Goal: Task Accomplishment & Management: Use online tool/utility

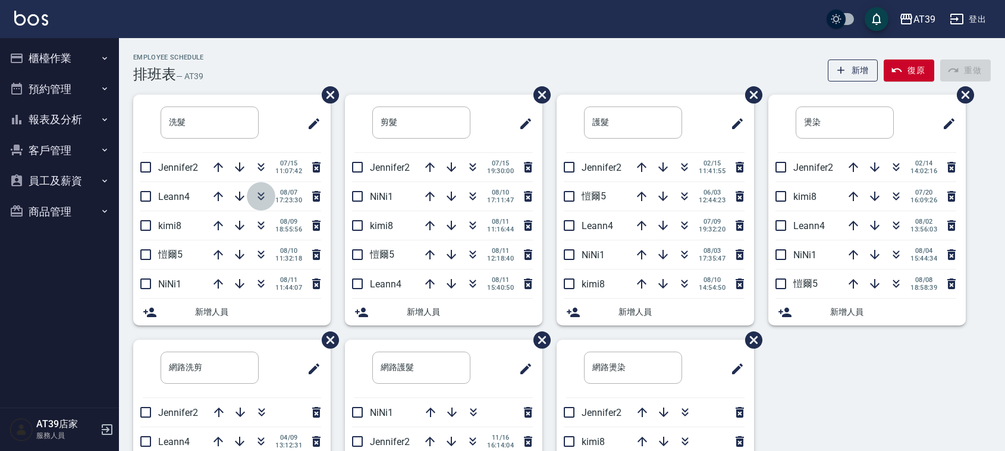
click at [263, 195] on icon "button" at bounding box center [261, 196] width 14 height 14
click at [291, 218] on div "08/10 11:32:18" at bounding box center [264, 225] width 120 height 29
click at [473, 197] on icon "button" at bounding box center [473, 198] width 7 height 4
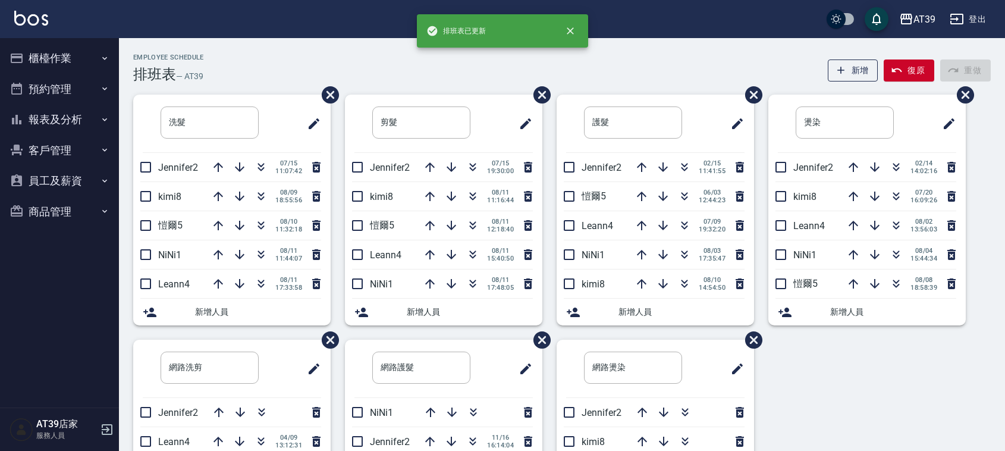
click at [429, 51] on div "Employee Schedule 排班表 — AT39 新增 復原 重做 洗髮 ​ Jennifer2 07/15 11:07:42 kimi8 08/09…" at bounding box center [562, 313] width 886 height 551
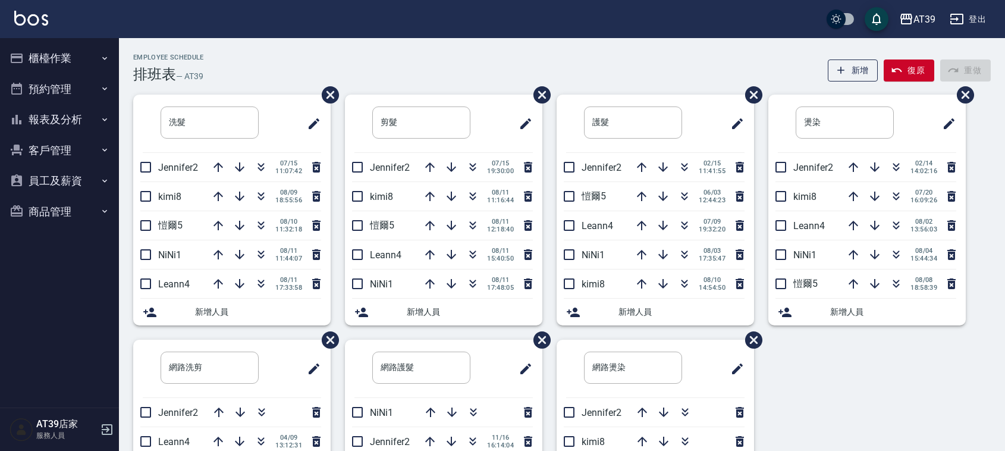
click at [429, 51] on div "Employee Schedule 排班表 — AT39 新增 復原 重做 洗髮 ​ Jennifer2 07/15 11:07:42 kimi8 08/09…" at bounding box center [562, 313] width 886 height 551
click at [262, 224] on icon "button" at bounding box center [261, 224] width 7 height 4
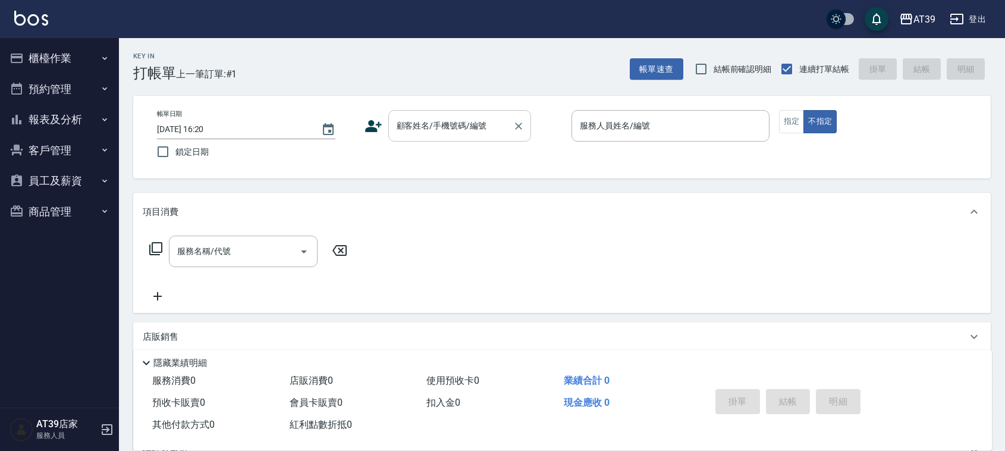
click at [458, 134] on input "顧客姓名/手機號碼/編號" at bounding box center [451, 125] width 114 height 21
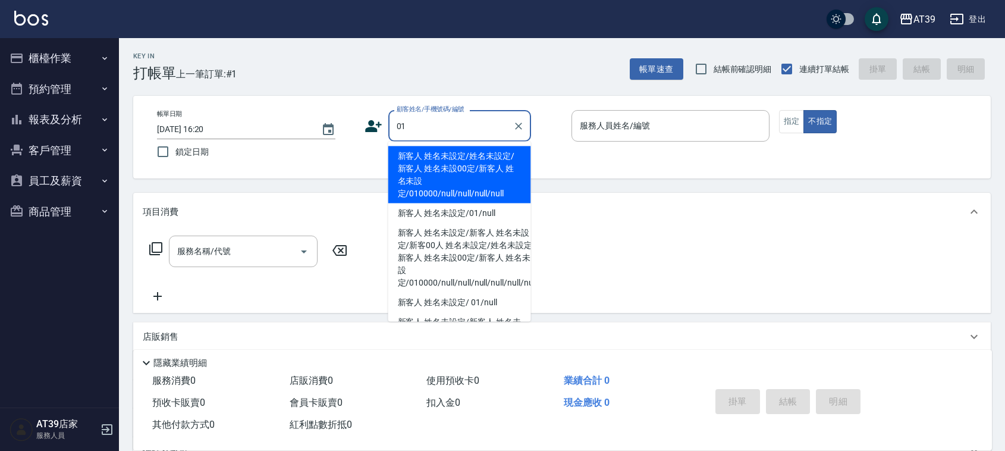
type input "新客人 姓名未設定/姓名未設定/新客人 姓名未設00定/新客人 姓名未設定/010000/null/null/null/null"
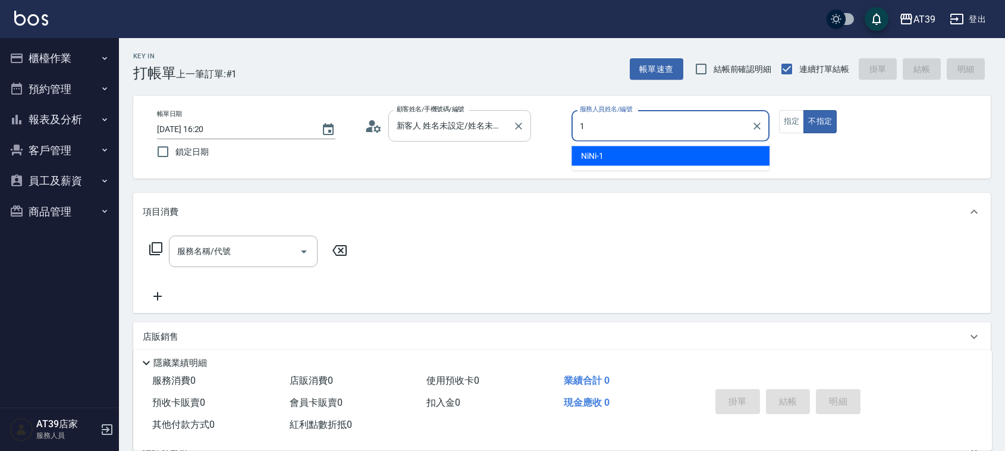
type input "NiNi-1"
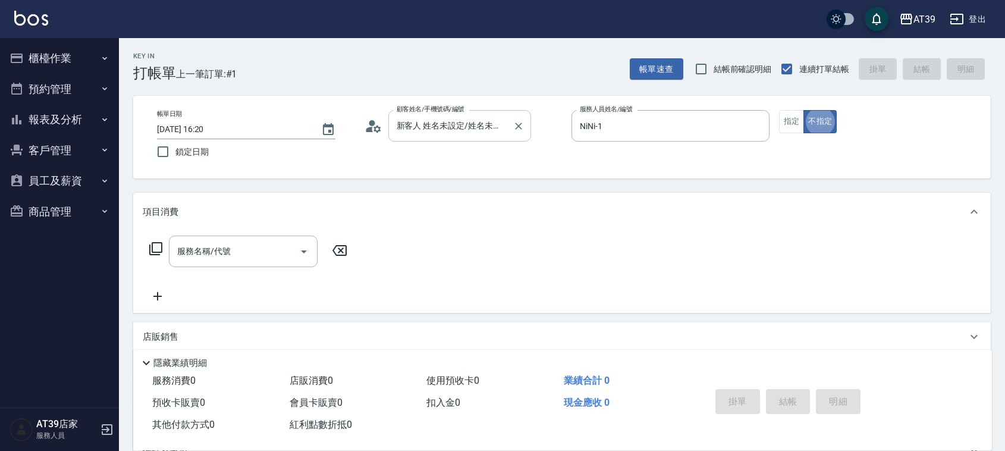
type button "false"
type input "新客人 姓名未設定/01/null"
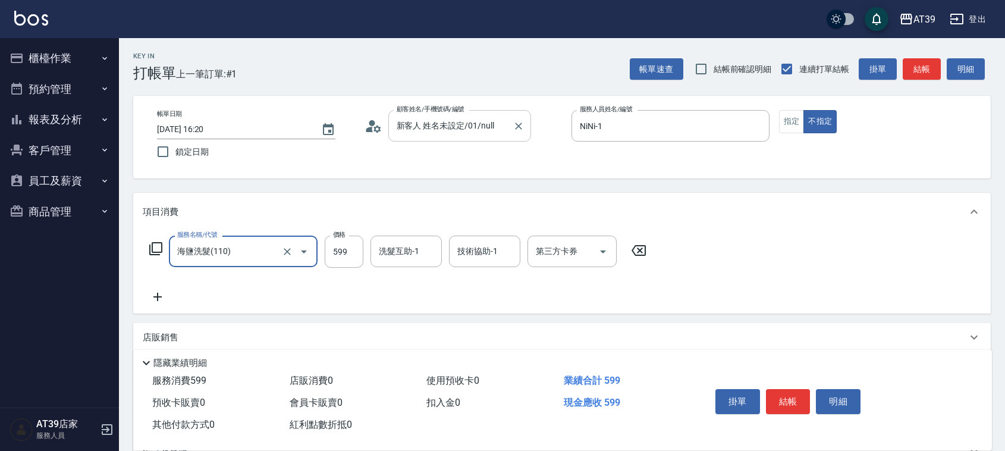
type input "海鹽洗髮(110)"
type input "499"
click at [929, 70] on button "結帳" at bounding box center [922, 69] width 38 height 22
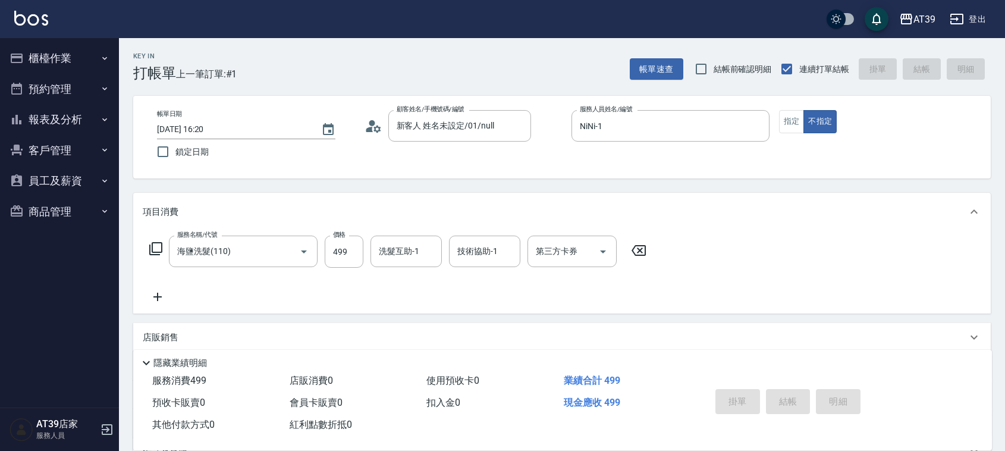
type input "2025/08/11 17:10"
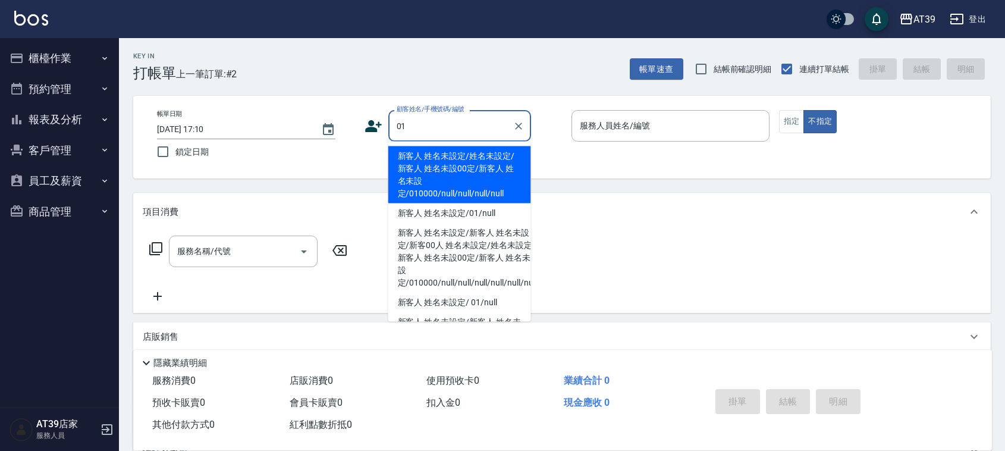
type input "新客人 姓名未設定/姓名未設定/新客人 姓名未設00定/新客人 姓名未設定/010000/null/null/null/null"
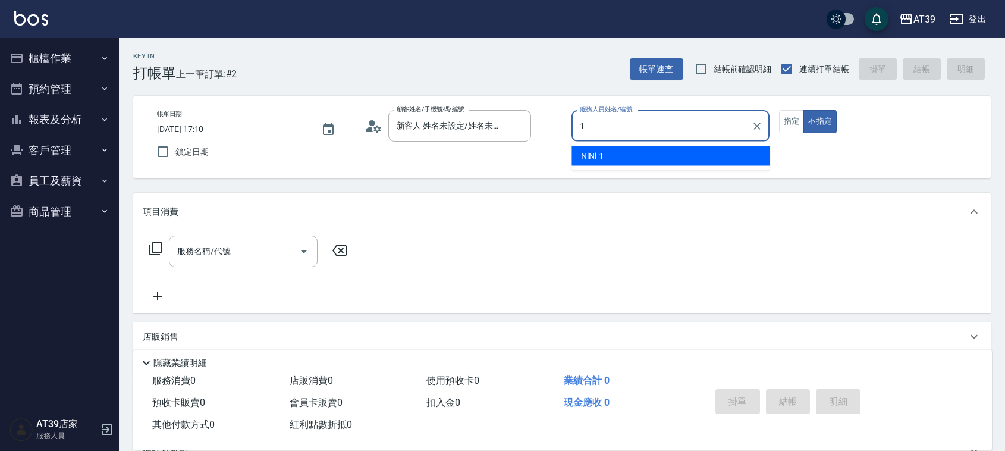
type input "NiNi-1"
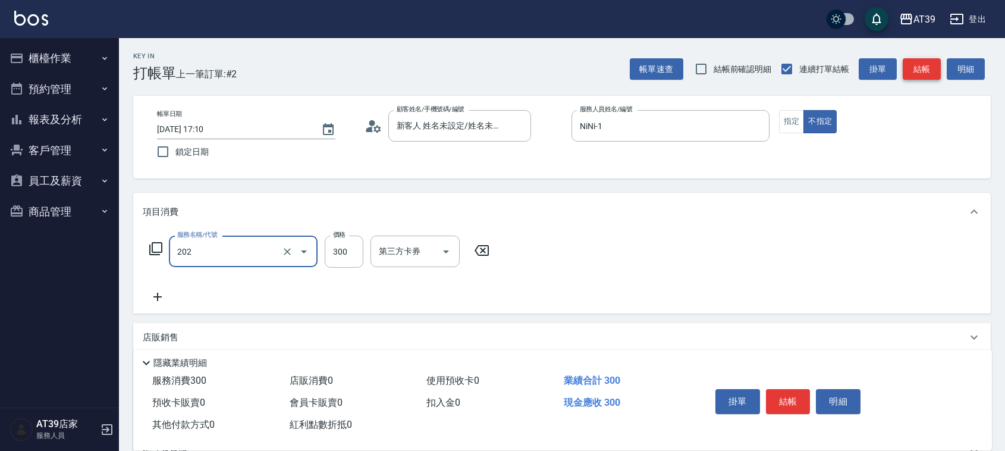
type input "A級單剪(202)"
type input "500"
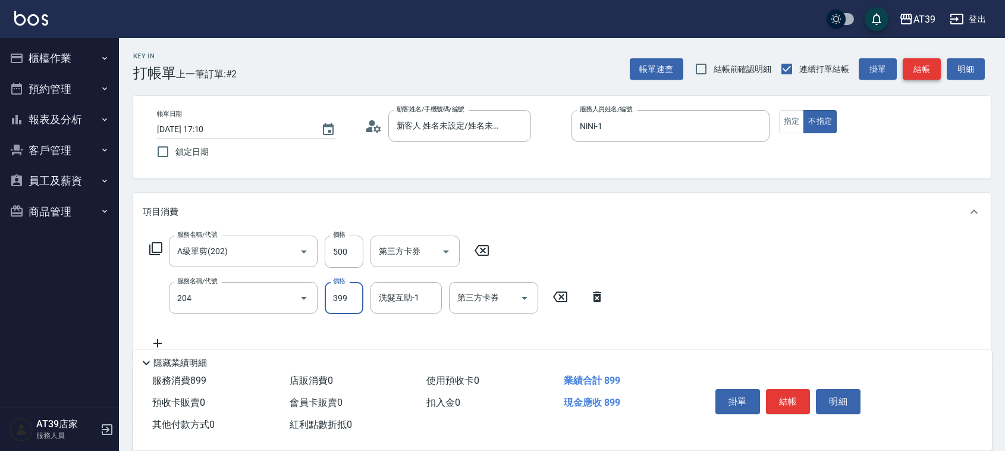
type input "A級洗+剪(204)"
type input "600"
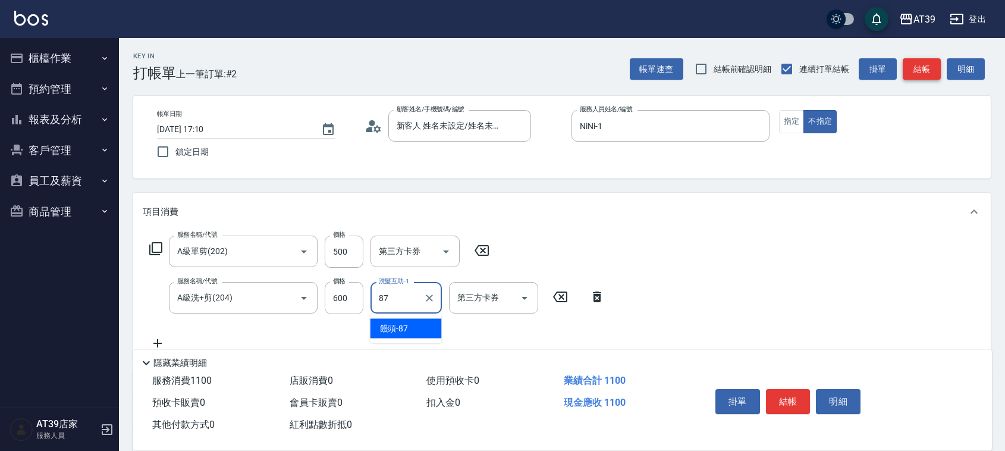
type input "饅頭-87"
click at [798, 125] on button "指定" at bounding box center [792, 121] width 26 height 23
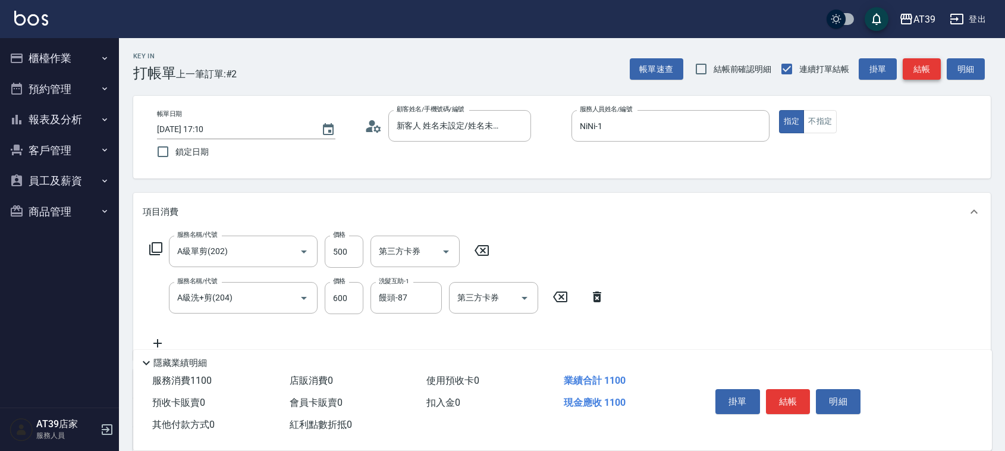
click at [921, 75] on button "結帳" at bounding box center [922, 69] width 38 height 22
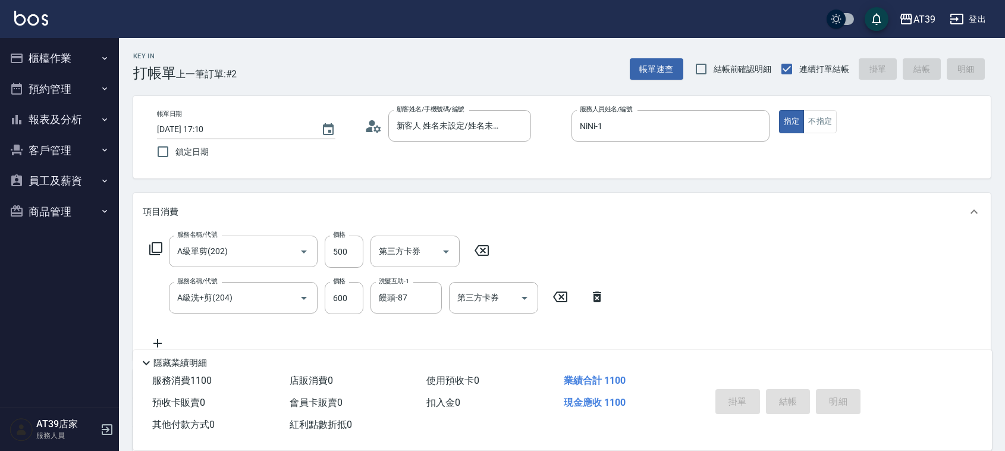
type input "2025/08/11 17:11"
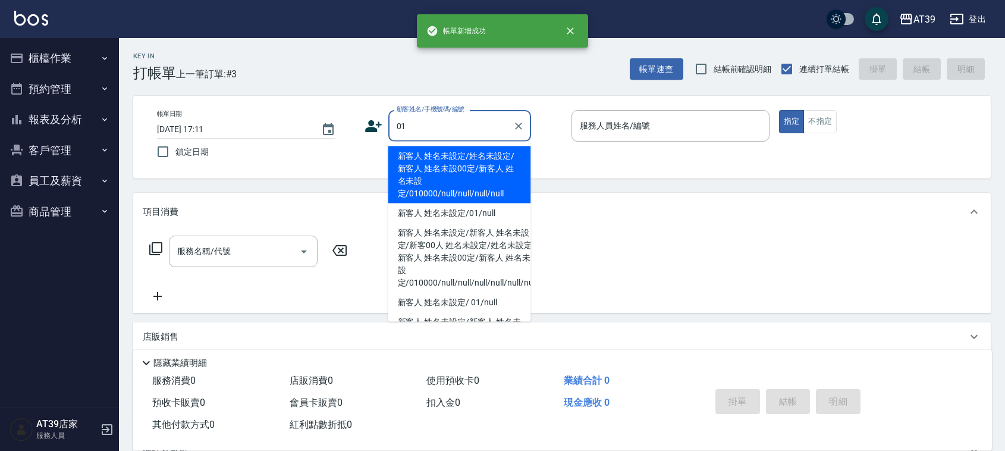
type input "新客人 姓名未設定/姓名未設定/新客人 姓名未設00定/新客人 姓名未設定/010000/null/null/null/null"
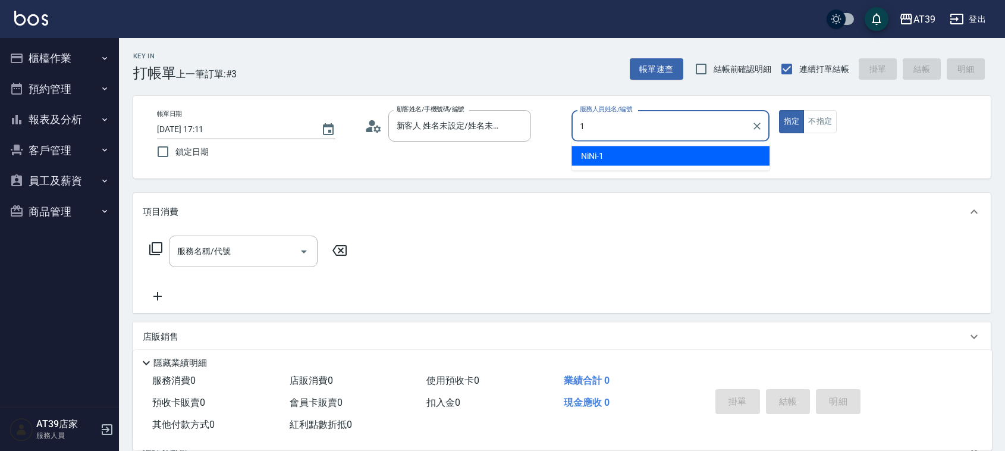
type input "NiNi-1"
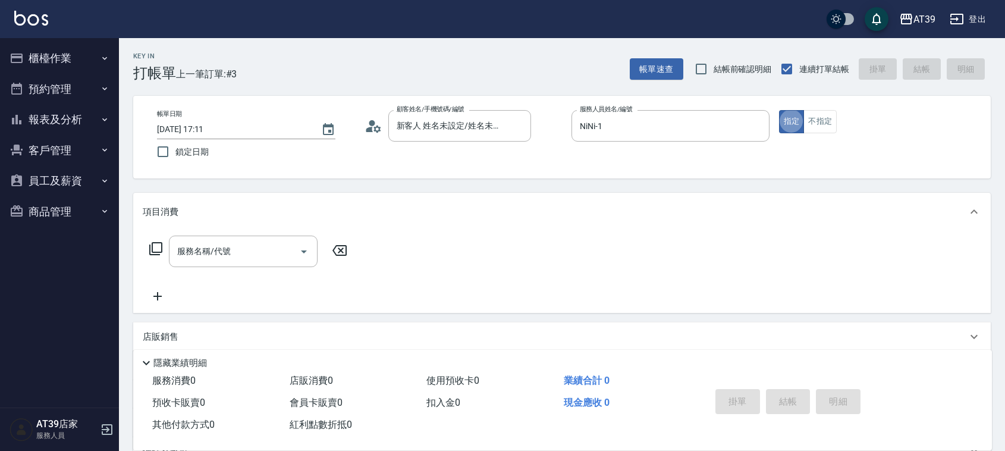
type button "true"
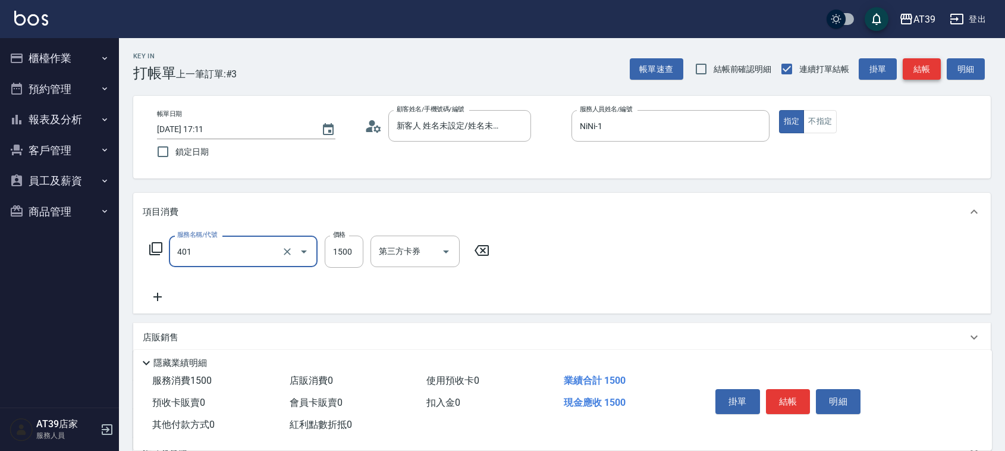
type input "基本染髮(401)"
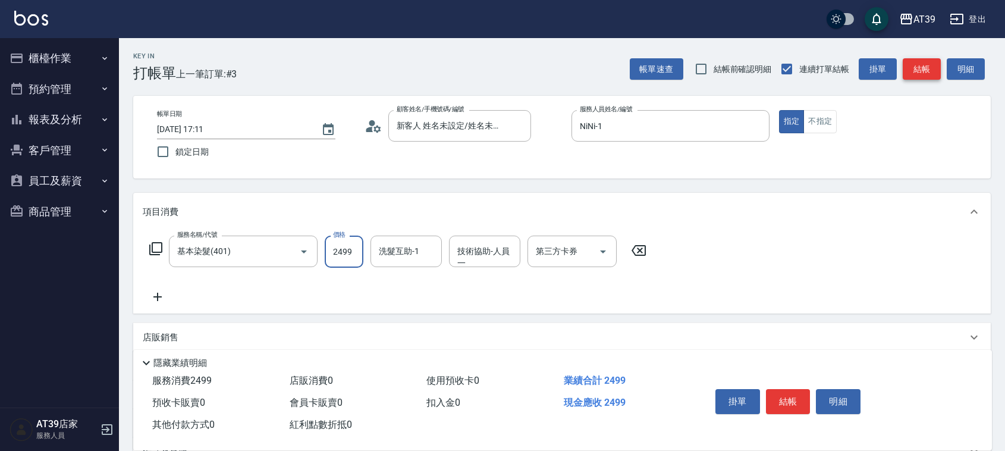
type input "2499"
click at [923, 73] on button "結帳" at bounding box center [922, 69] width 38 height 22
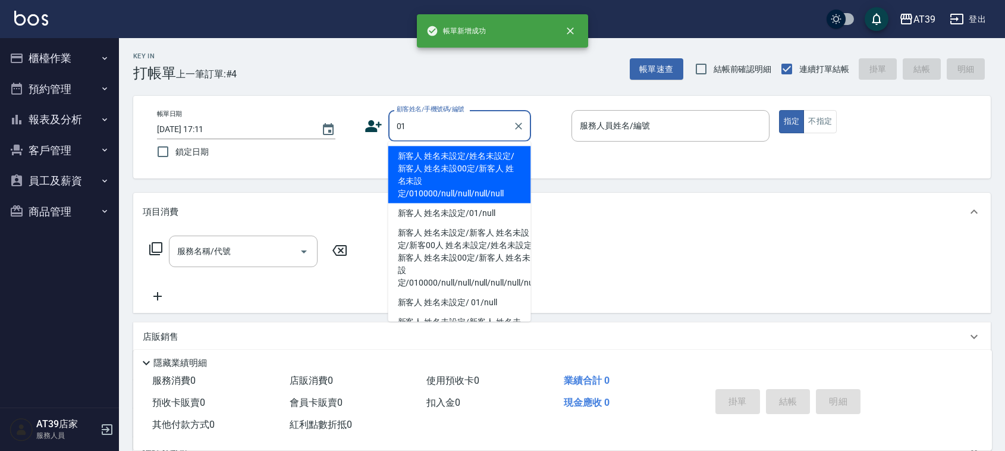
type input "新客人 姓名未設定/姓名未設定/新客人 姓名未設00定/新客人 姓名未設定/010000/null/null/null/null"
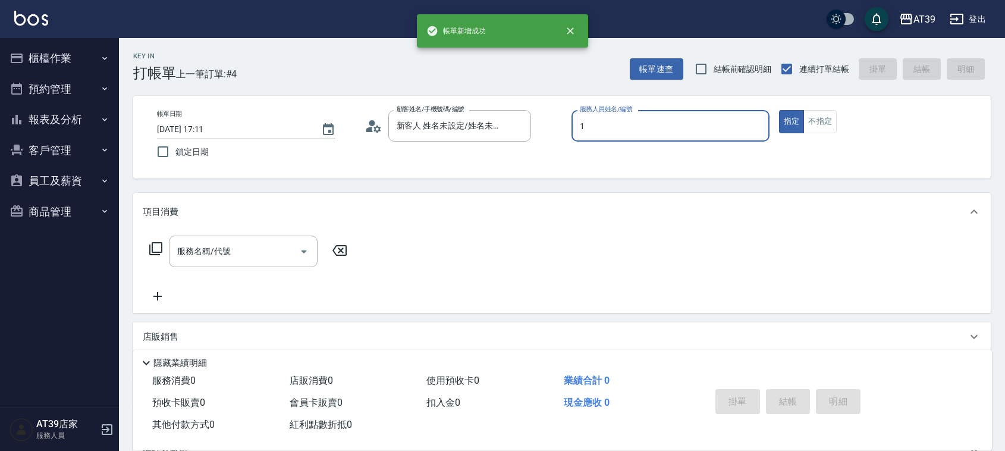
type input "NiNi-1"
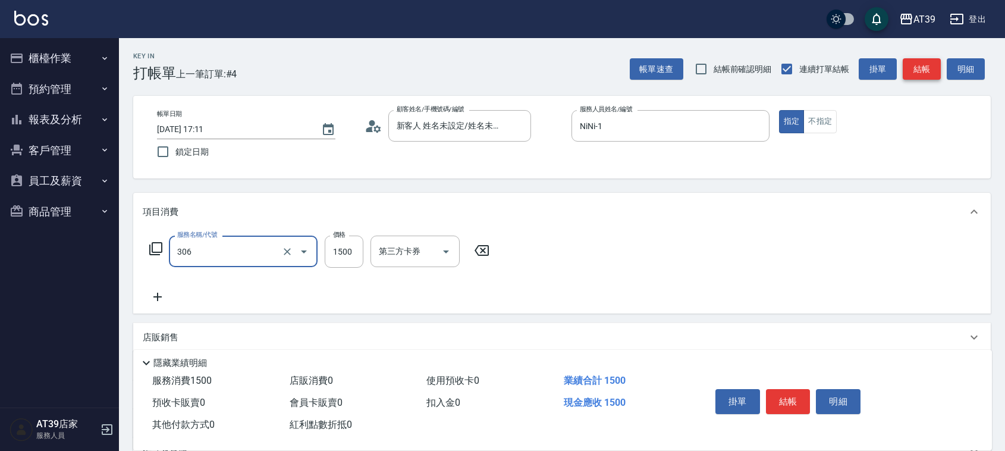
type input "離子燙(306)"
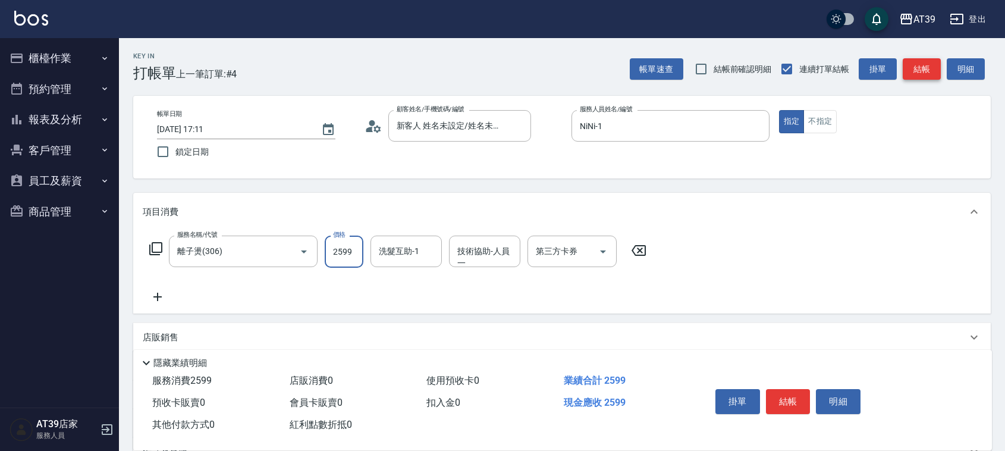
type input "2599"
type input "饅頭-87"
click at [923, 73] on button "結帳" at bounding box center [922, 69] width 38 height 22
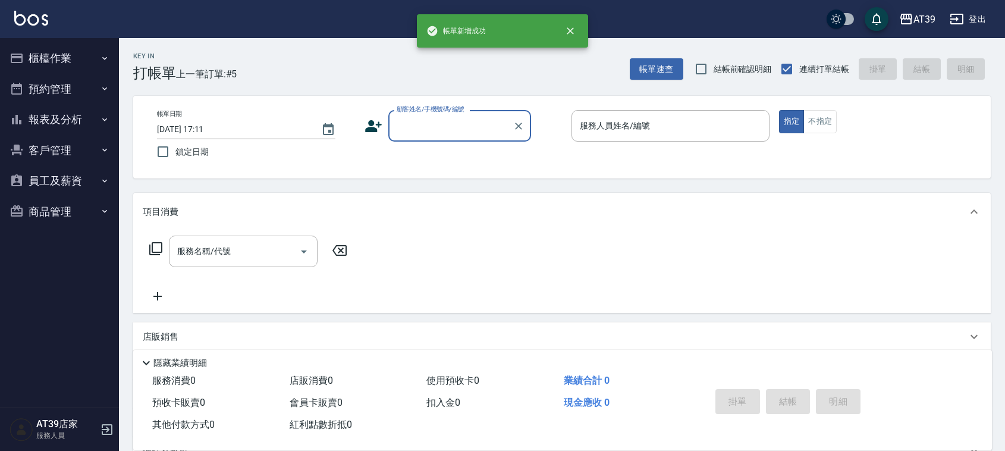
click at [79, 119] on button "報表及分析" at bounding box center [59, 119] width 109 height 31
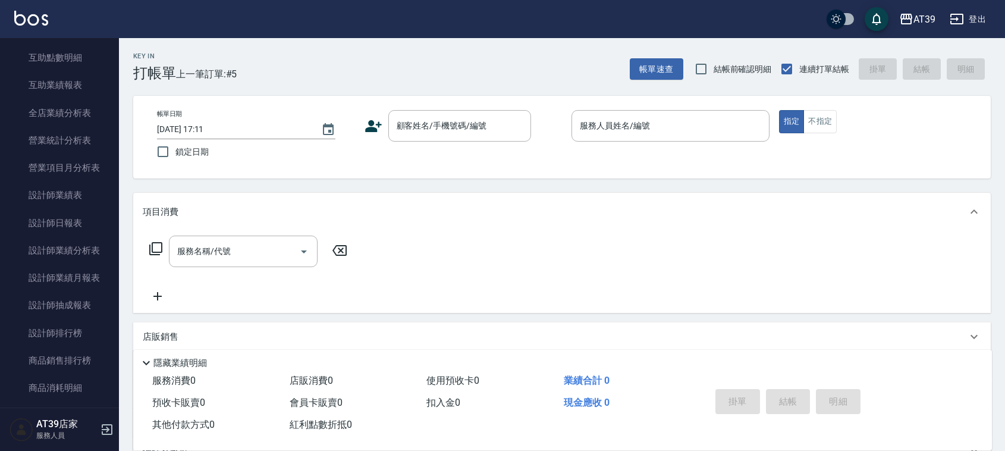
scroll to position [278, 0]
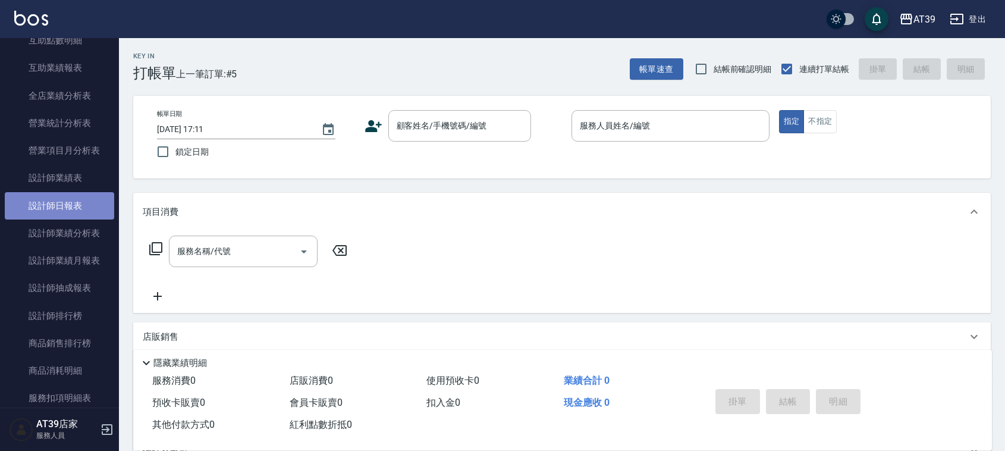
click at [94, 211] on link "設計師日報表" at bounding box center [59, 205] width 109 height 27
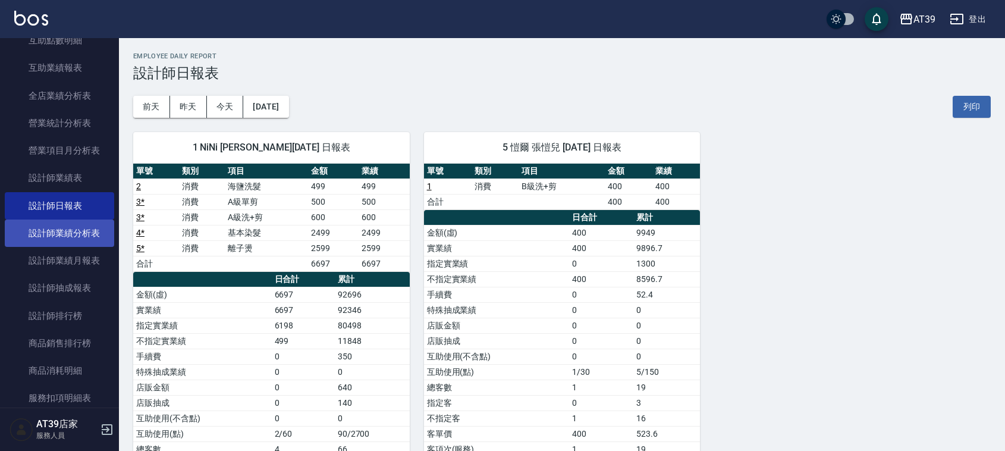
click at [69, 240] on link "設計師業績分析表" at bounding box center [59, 232] width 109 height 27
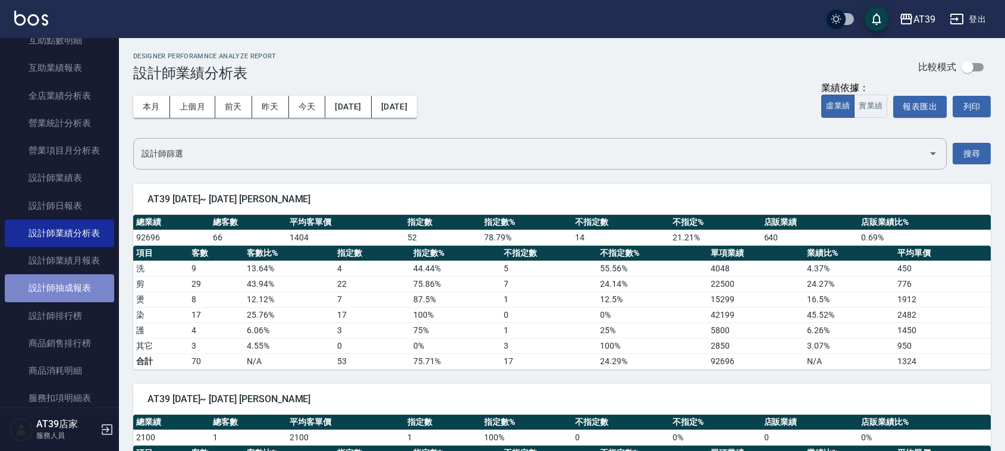
click at [71, 286] on link "設計師抽成報表" at bounding box center [59, 287] width 109 height 27
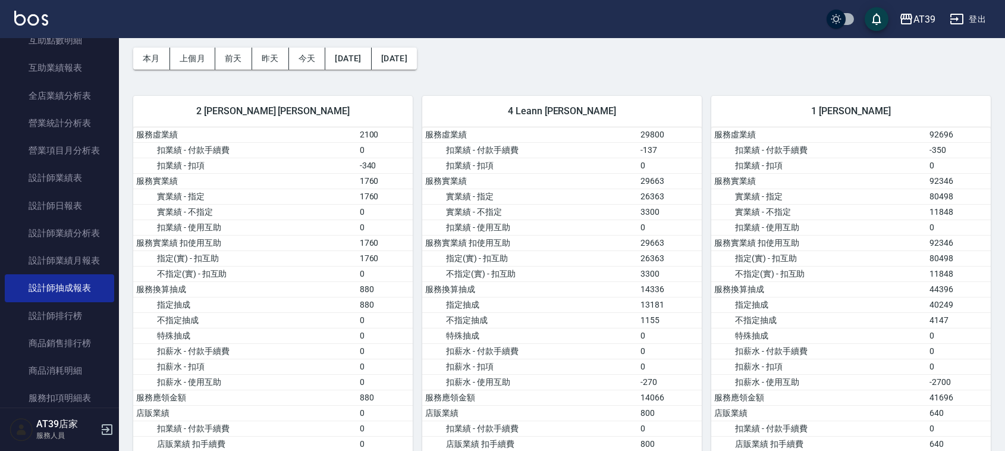
scroll to position [111, 0]
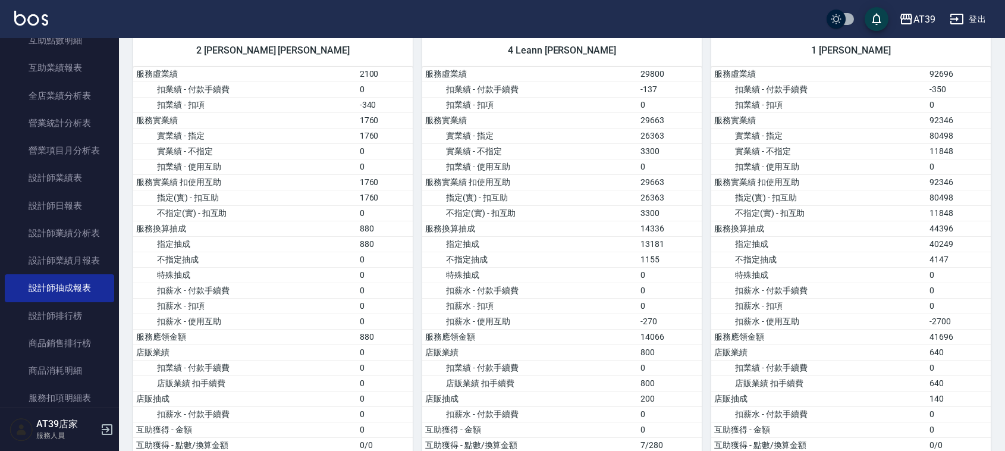
drag, startPoint x: 736, startPoint y: 121, endPoint x: 729, endPoint y: 161, distance: 40.5
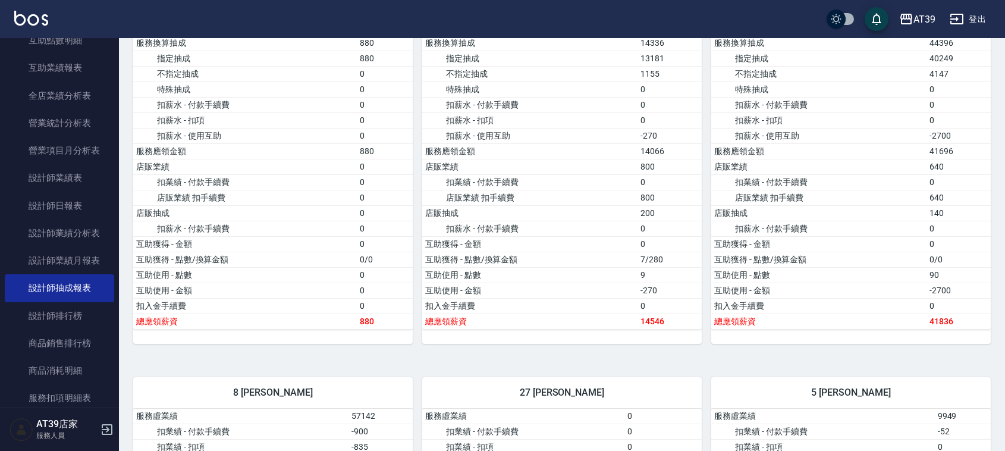
drag, startPoint x: 849, startPoint y: 199, endPoint x: 842, endPoint y: 247, distance: 48.7
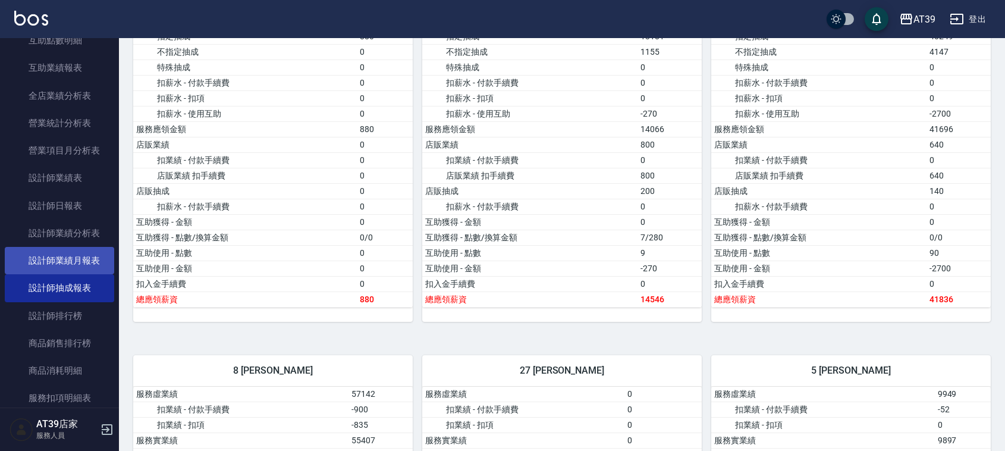
click at [74, 271] on link "設計師業績月報表" at bounding box center [59, 260] width 109 height 27
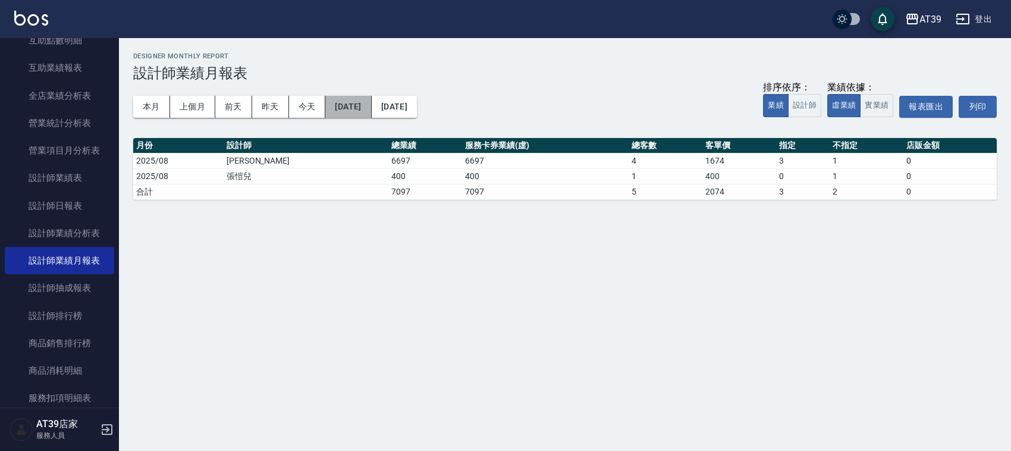
click at [364, 101] on button "2025/08/11" at bounding box center [348, 107] width 46 height 22
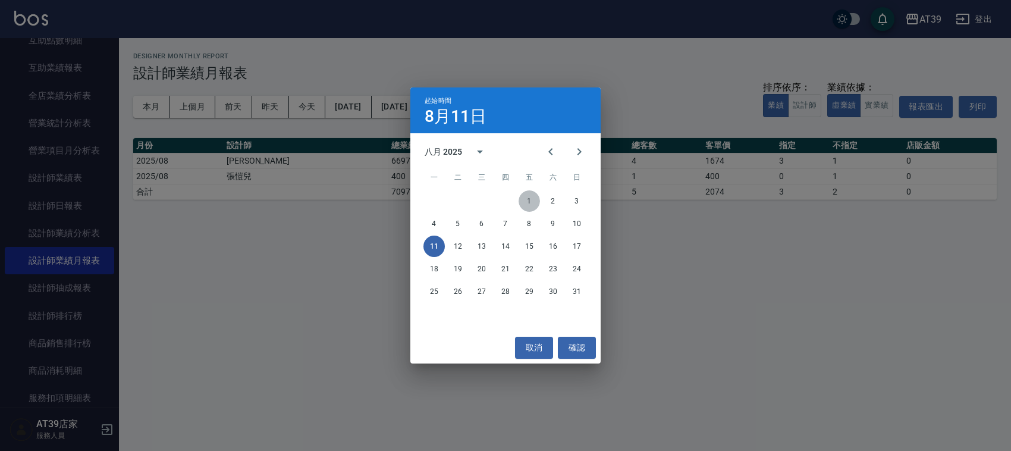
click at [528, 195] on button "1" at bounding box center [529, 200] width 21 height 21
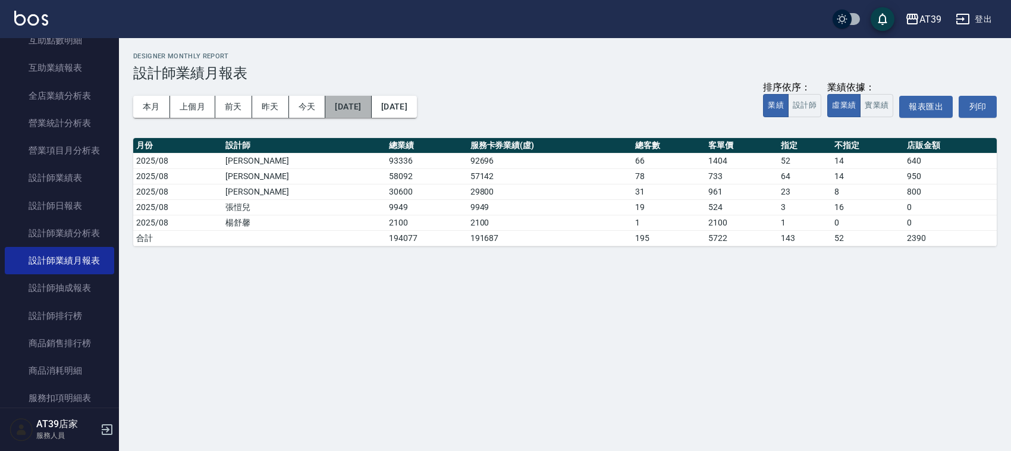
click at [369, 107] on button "2025/08/01" at bounding box center [348, 107] width 46 height 22
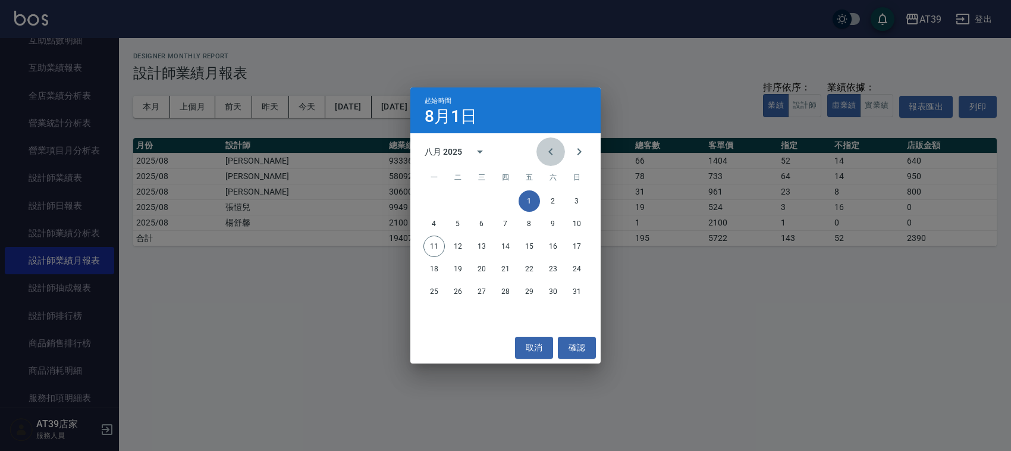
click at [544, 149] on icon "Previous month" at bounding box center [551, 152] width 14 height 14
click at [456, 203] on button "1" at bounding box center [457, 200] width 21 height 21
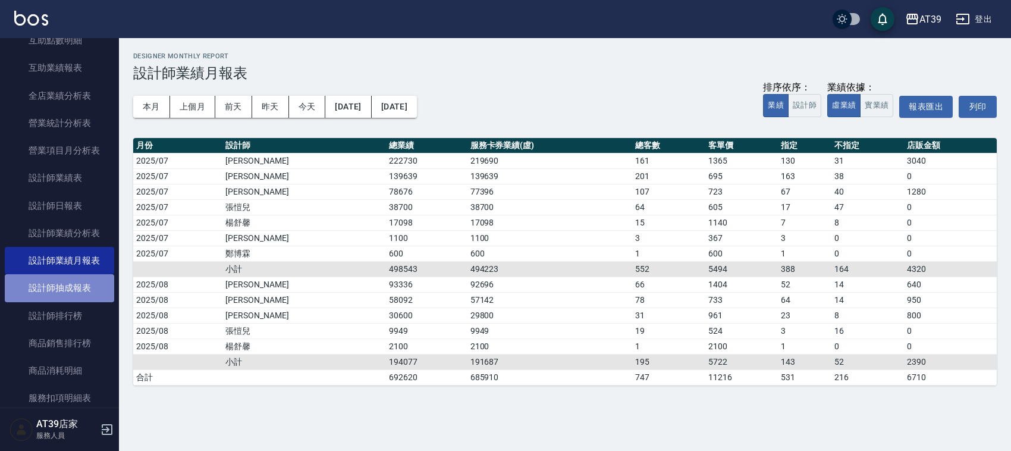
click at [72, 294] on link "設計師抽成報表" at bounding box center [59, 287] width 109 height 27
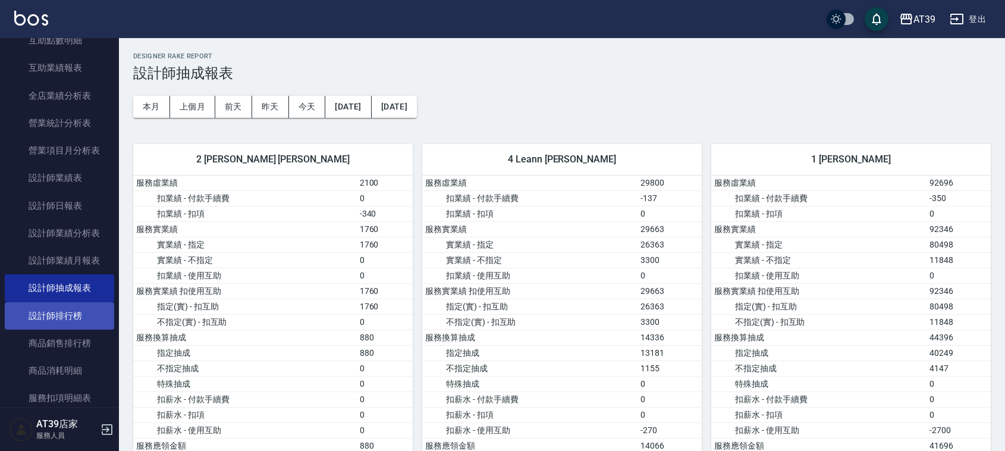
click at [77, 325] on link "設計師排行榜" at bounding box center [59, 315] width 109 height 27
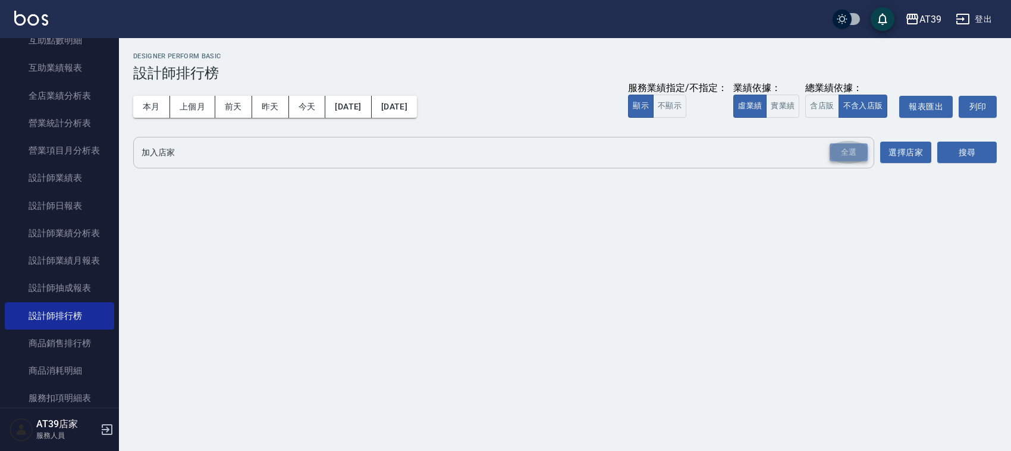
click at [845, 147] on div "全選" at bounding box center [849, 152] width 38 height 18
click at [983, 121] on div "本月 上個月 前天 昨天 今天 2025/08/01 2025/08/11 服務業績指定/不指定： 顯示 不顯示 業績依據： 虛業績 實業績 總業績依據： 含…" at bounding box center [565, 106] width 864 height 51
click at [863, 155] on div "全選" at bounding box center [849, 153] width 38 height 18
click at [851, 149] on div "全選" at bounding box center [849, 153] width 38 height 18
click at [959, 147] on button "搜尋" at bounding box center [966, 153] width 59 height 22
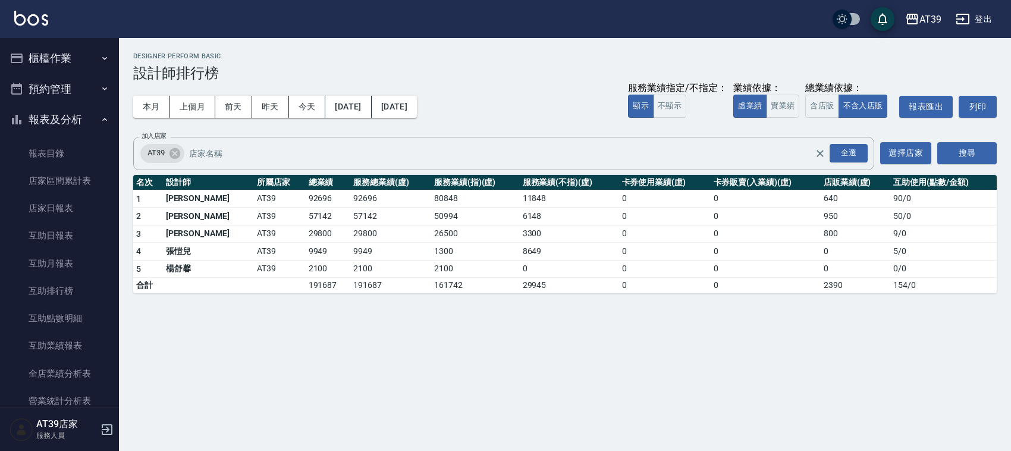
click at [64, 59] on button "櫃檯作業" at bounding box center [59, 58] width 109 height 31
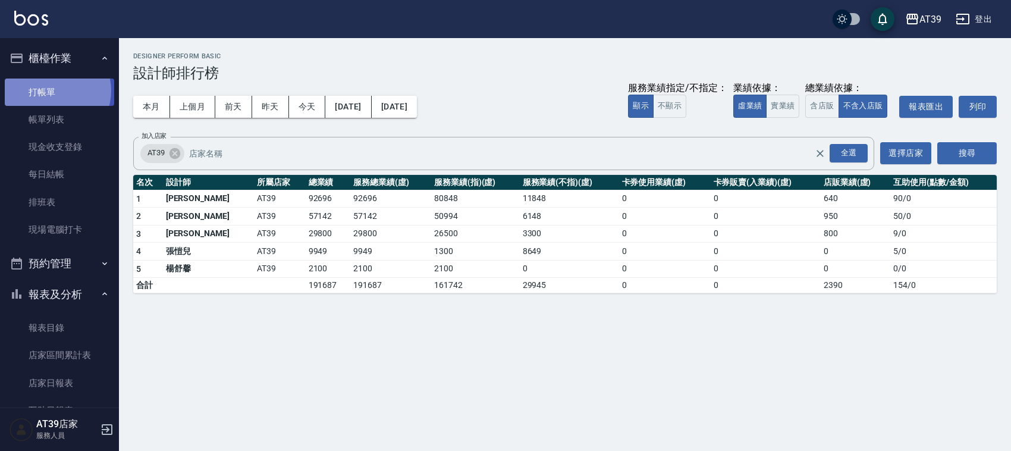
click at [54, 90] on link "打帳單" at bounding box center [59, 92] width 109 height 27
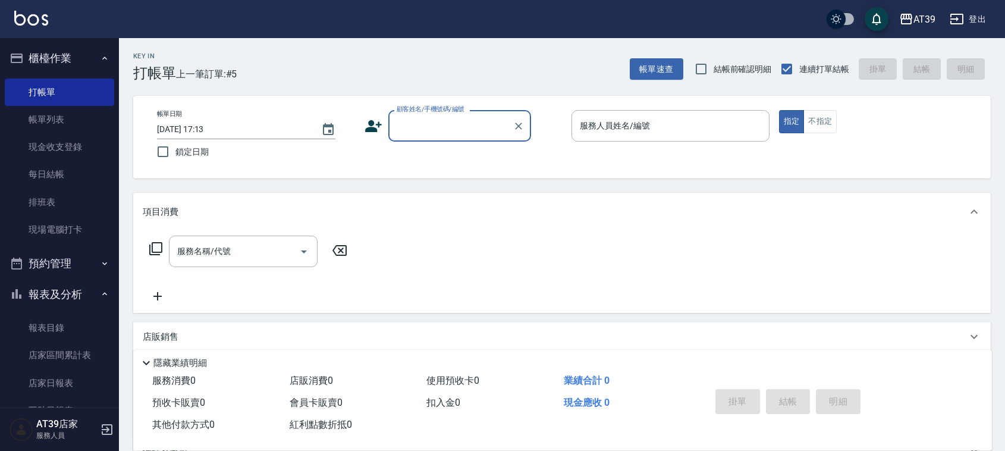
drag, startPoint x: 228, startPoint y: 128, endPoint x: 230, endPoint y: 143, distance: 15.1
click at [230, 142] on div "帳單日期 2025/08/11 17:13 鎖定日期" at bounding box center [256, 137] width 198 height 54
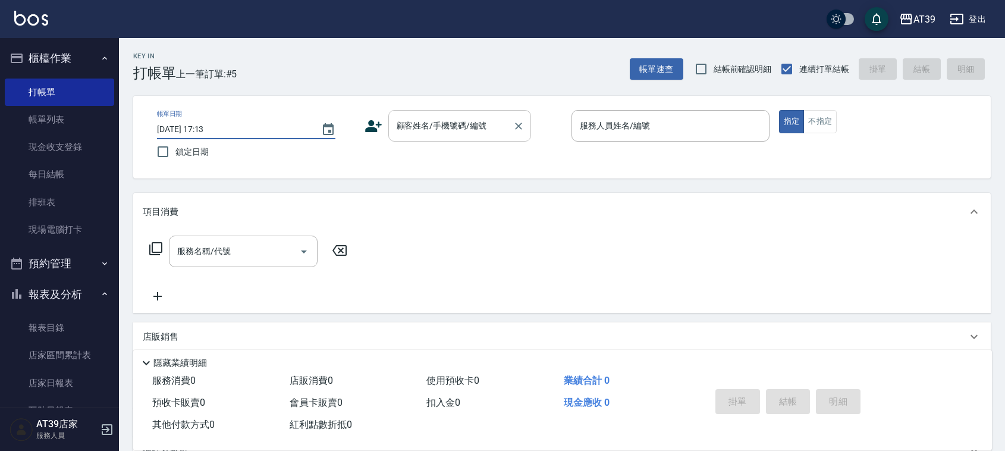
click at [453, 137] on div "顧客姓名/手機號碼/編號" at bounding box center [459, 126] width 143 height 32
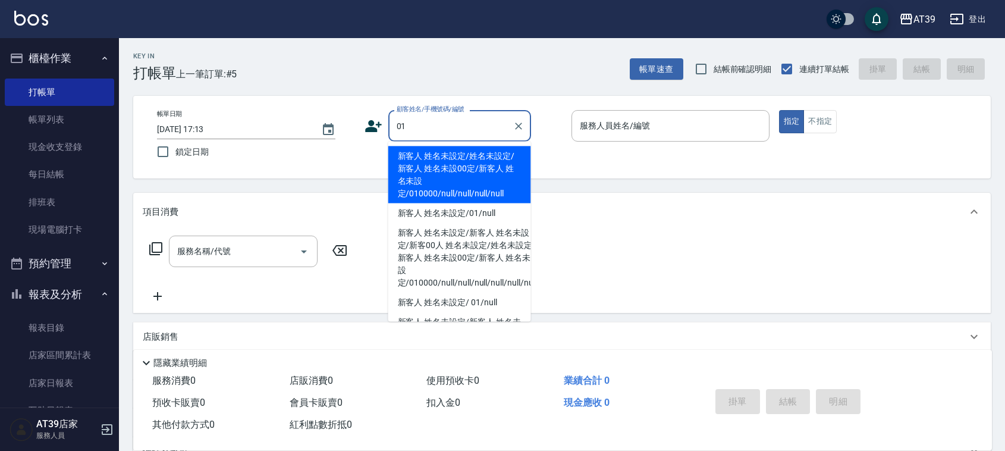
type input "新客人 姓名未設定/姓名未設定/新客人 姓名未設00定/新客人 姓名未設定/010000/null/null/null/null"
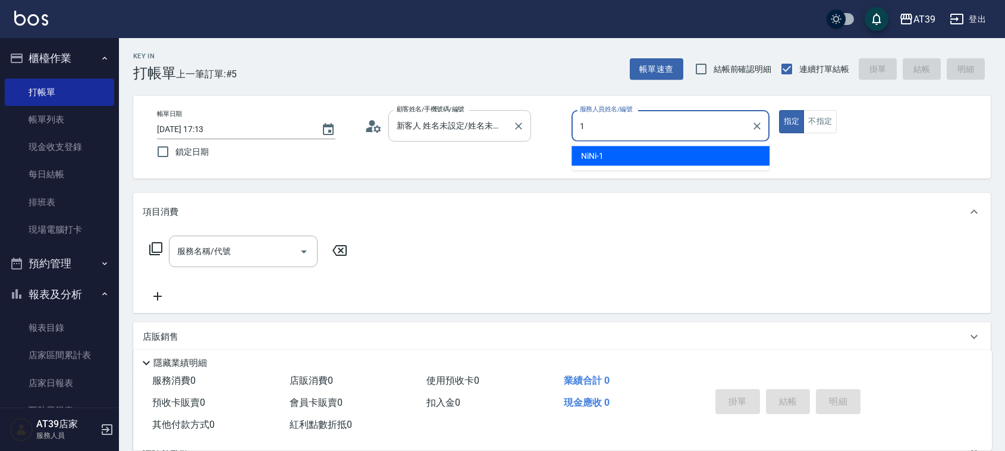
type input "NiNi-1"
type button "true"
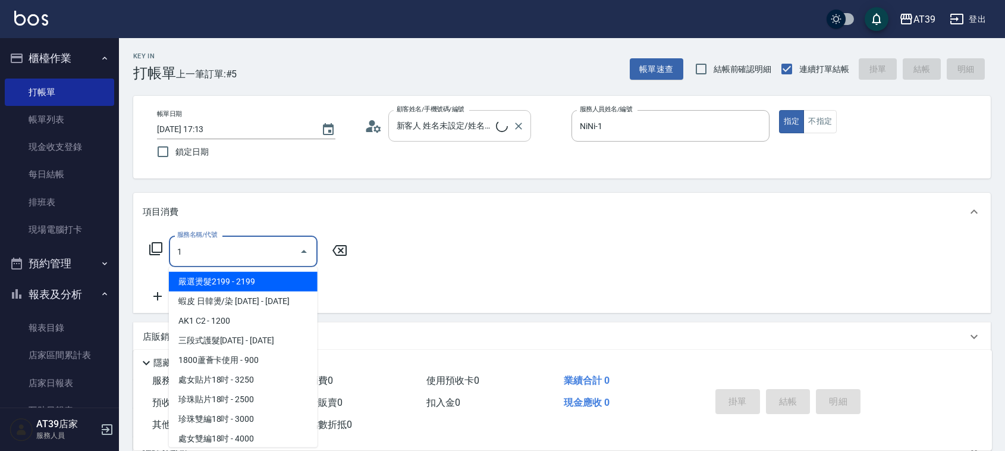
type input "10"
type input "新客人 姓名未設定/01/null"
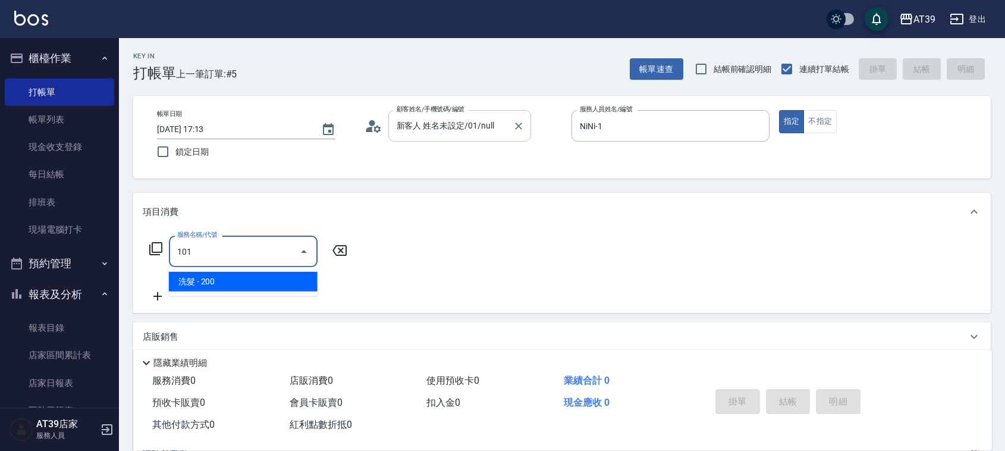
type input "洗髮(101)"
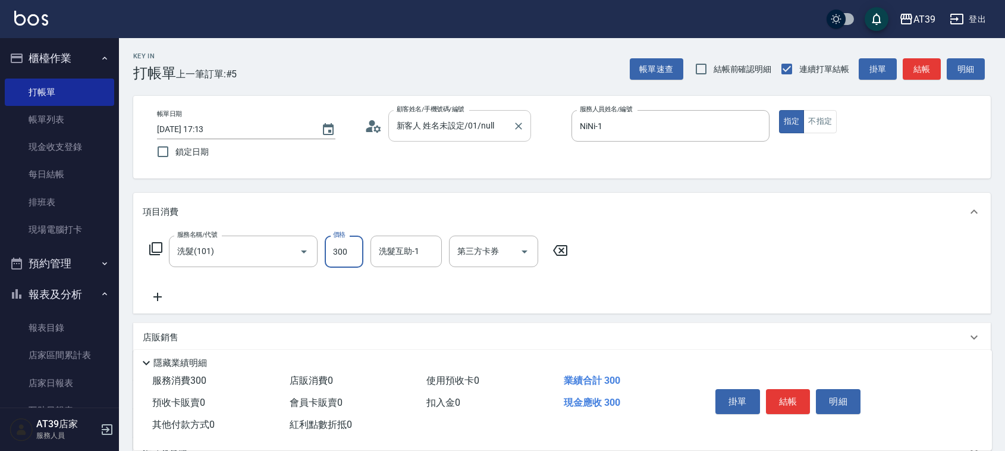
type input "300"
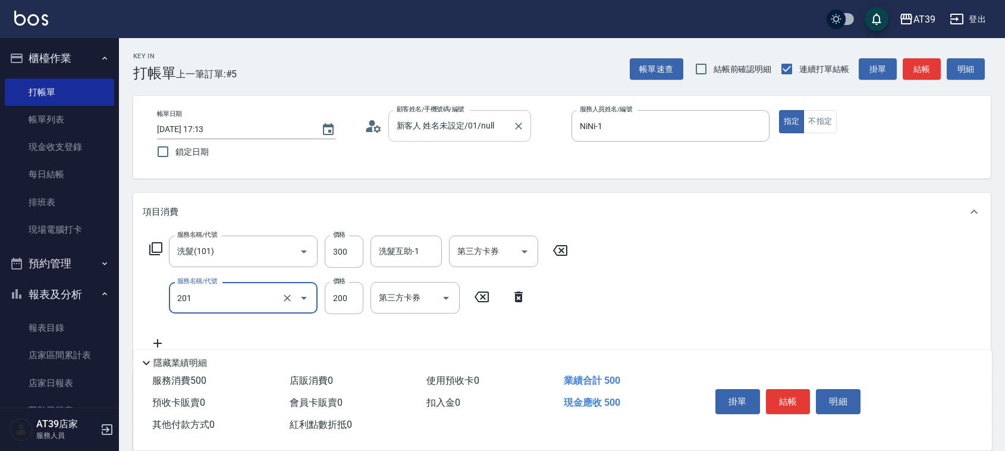
type input "B級單剪(201)"
type input "300"
click at [808, 123] on button "不指定" at bounding box center [820, 121] width 33 height 23
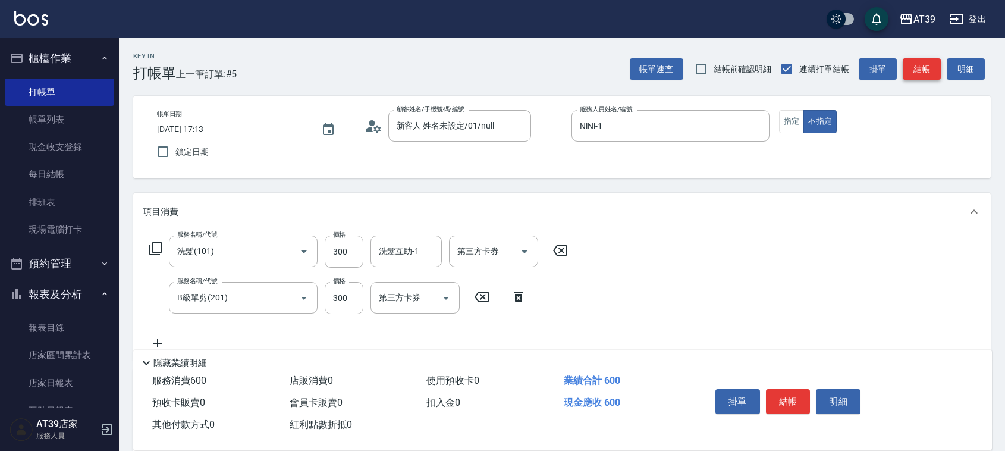
click at [913, 78] on button "結帳" at bounding box center [922, 69] width 38 height 22
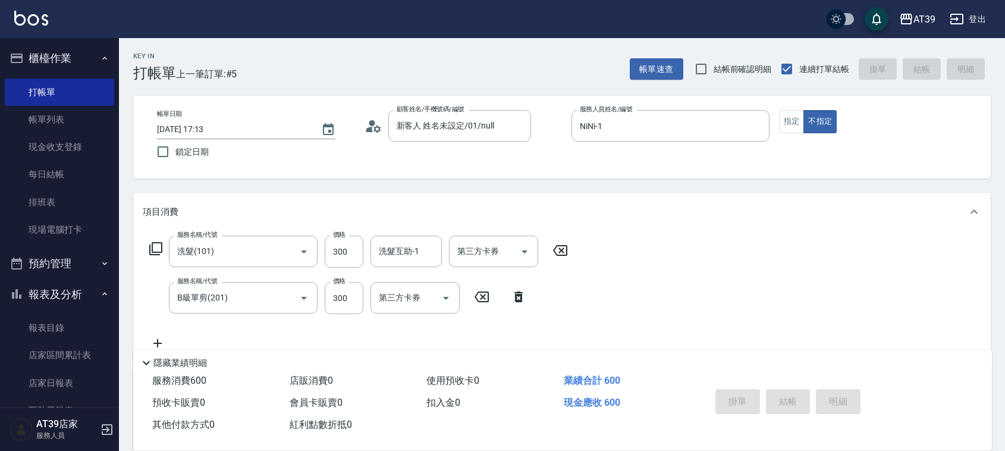
type input "2025/08/11 18:09"
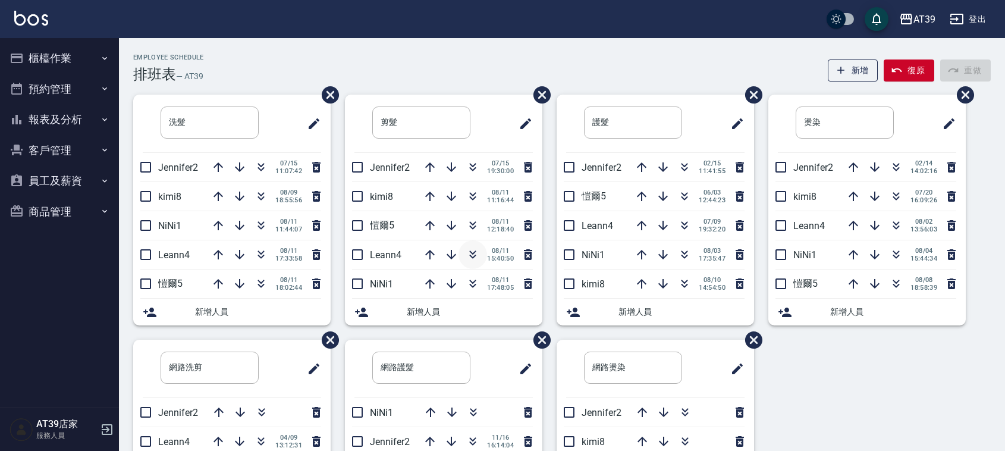
click at [477, 252] on icon "button" at bounding box center [473, 254] width 14 height 14
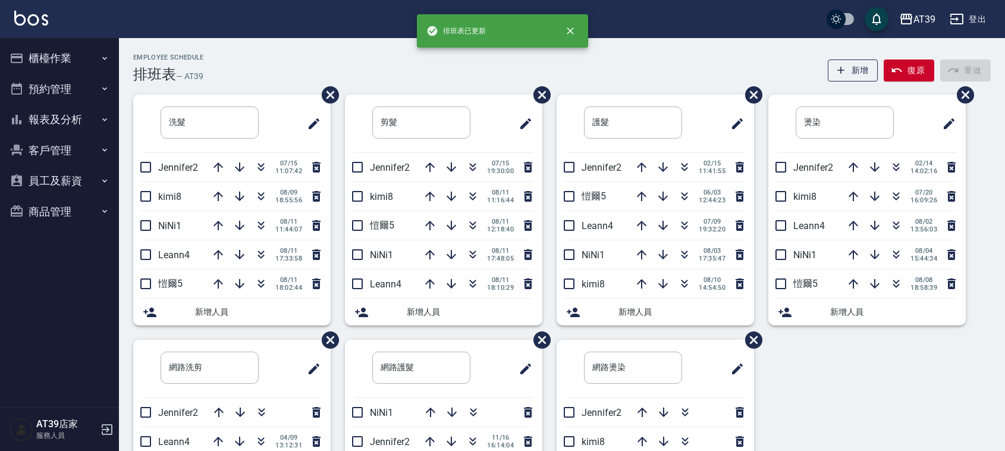
click at [423, 49] on div "Employee Schedule 排班表 — AT39 新增 復原 重做 洗髮 ​ Jennifer2 [DATE] 11:07:42 kimi8 [DAT…" at bounding box center [562, 313] width 886 height 551
